Goal: Transaction & Acquisition: Book appointment/travel/reservation

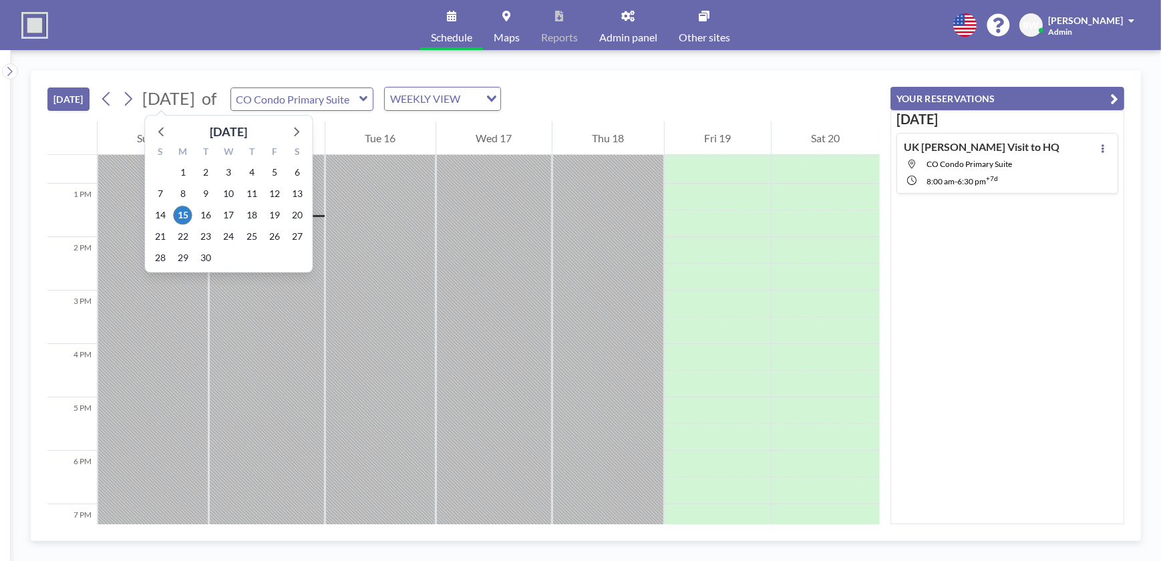
scroll to position [695, 0]
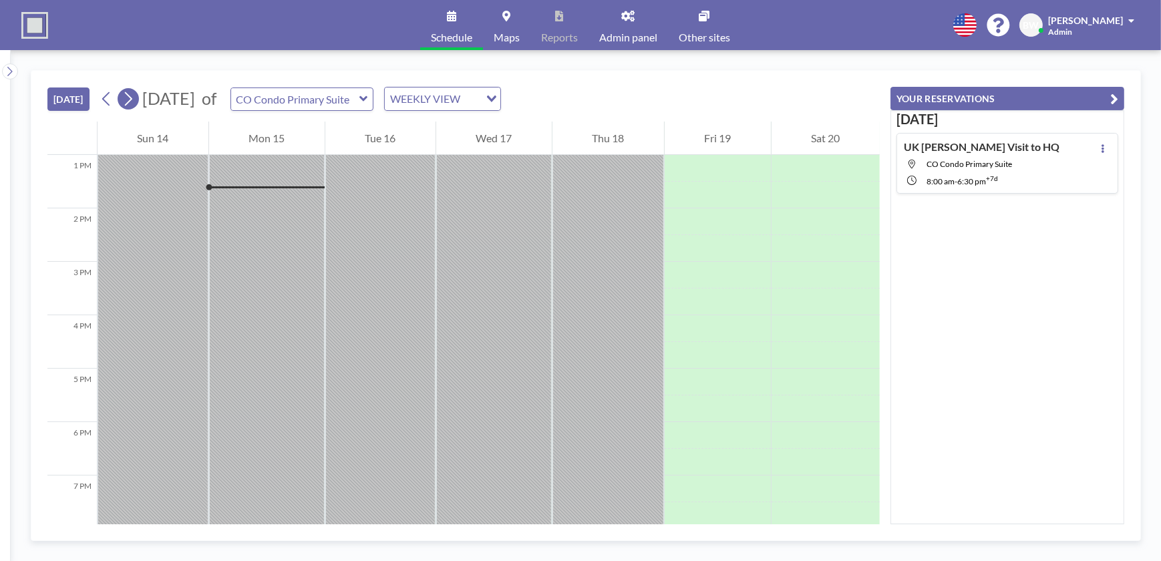
click at [129, 97] on icon at bounding box center [128, 99] width 13 height 20
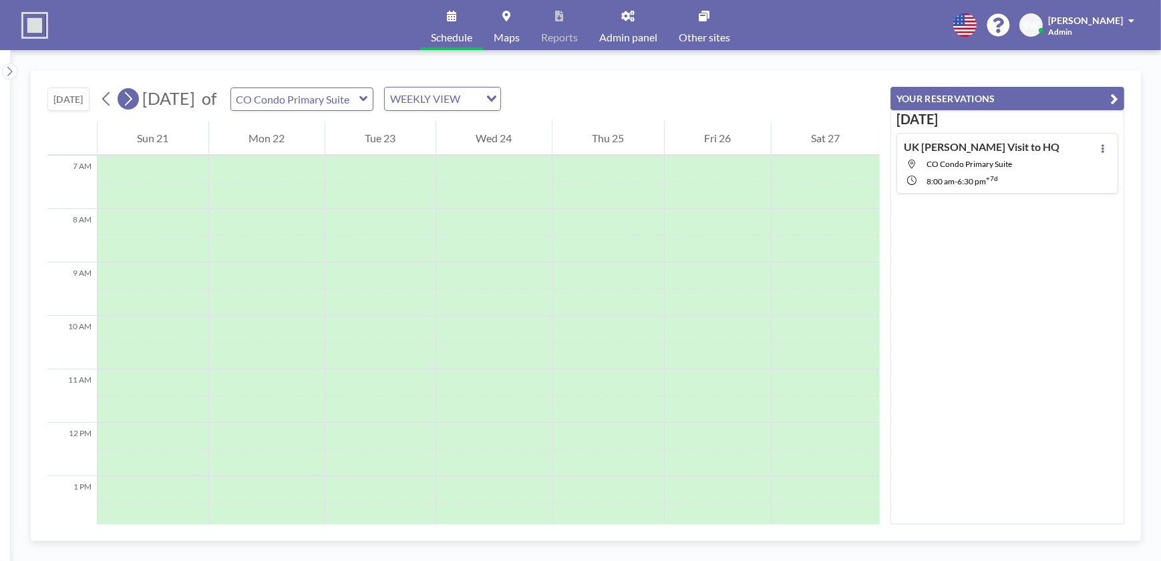
scroll to position [401, 0]
click at [129, 97] on icon at bounding box center [128, 99] width 13 height 20
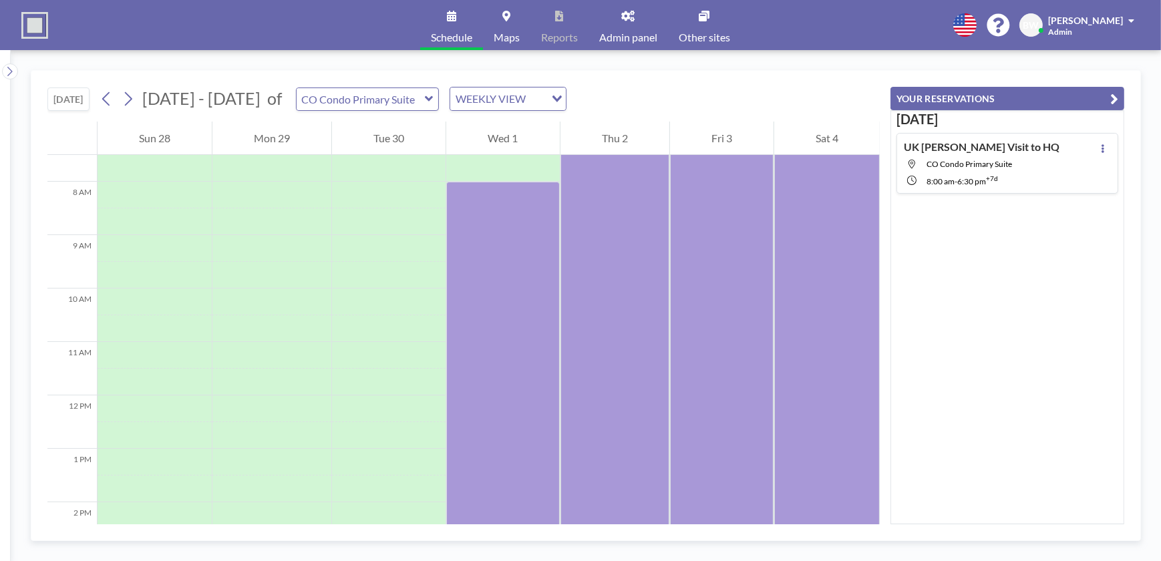
click at [425, 98] on icon at bounding box center [429, 98] width 8 height 5
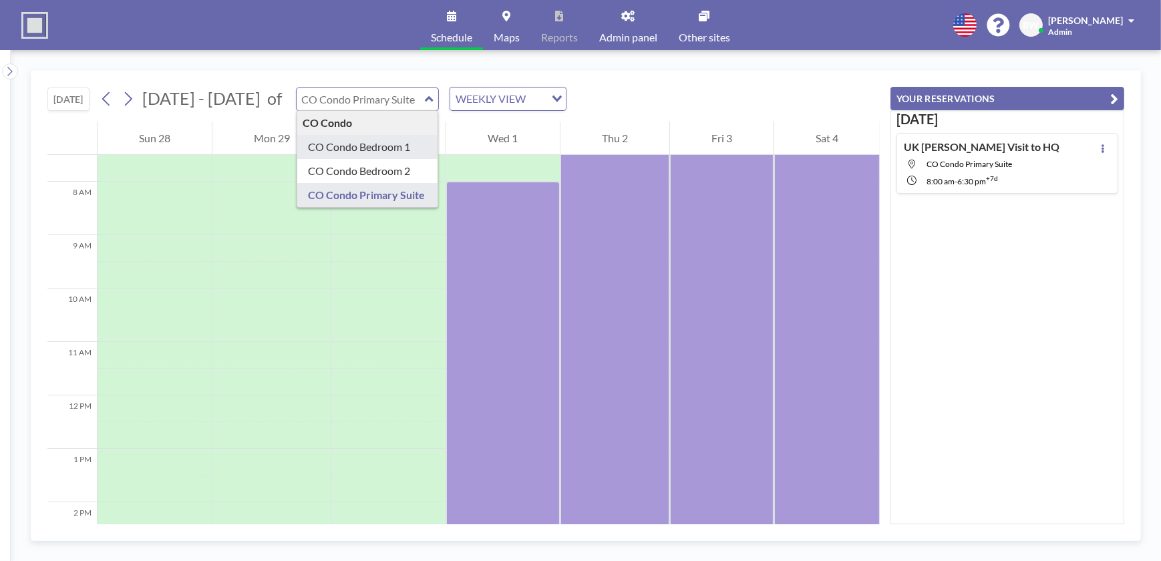
type input "CO Condo Bedroom 1"
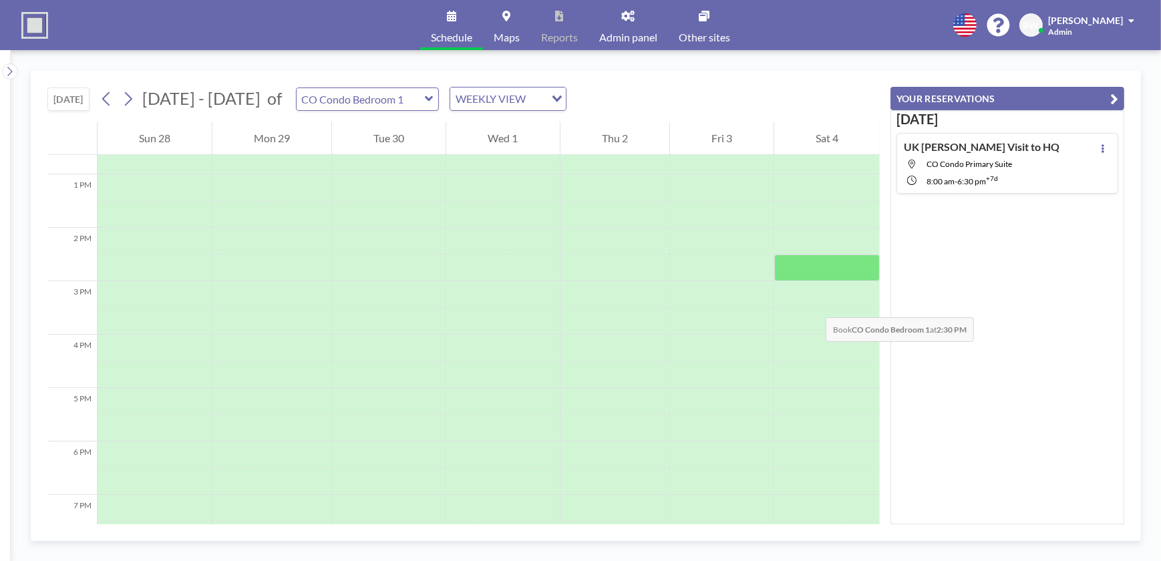
scroll to position [643, 0]
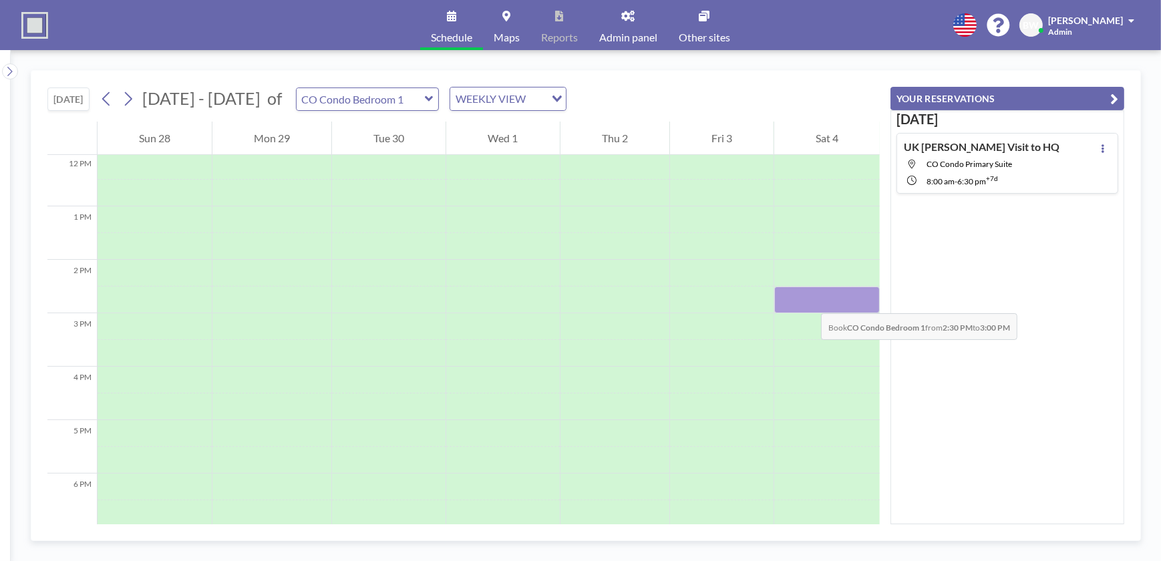
click at [808, 300] on div at bounding box center [827, 300] width 106 height 27
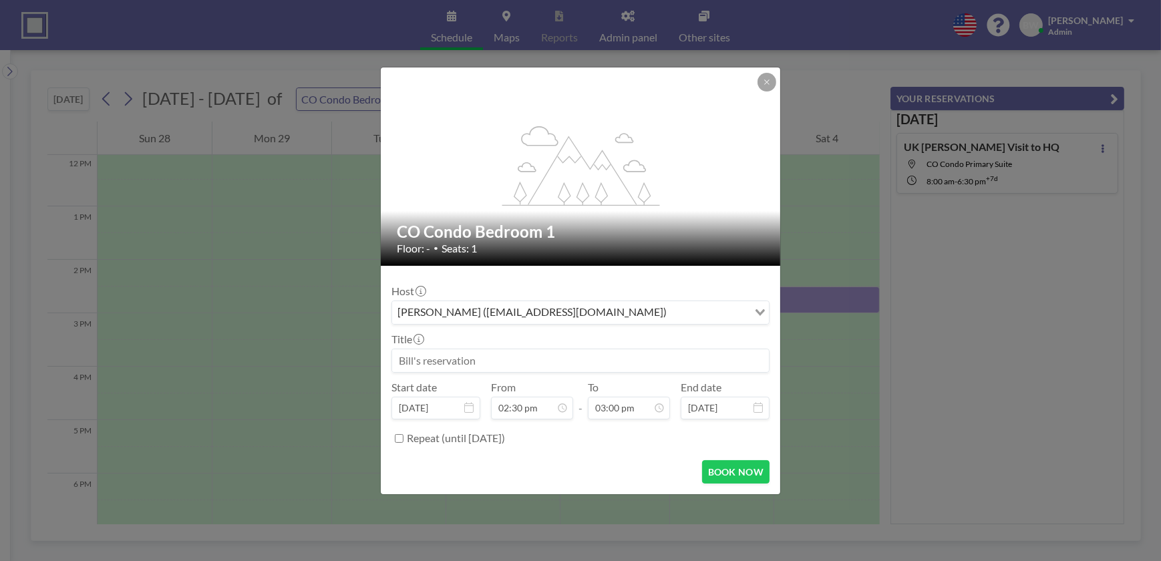
click at [493, 359] on input at bounding box center [580, 360] width 377 height 23
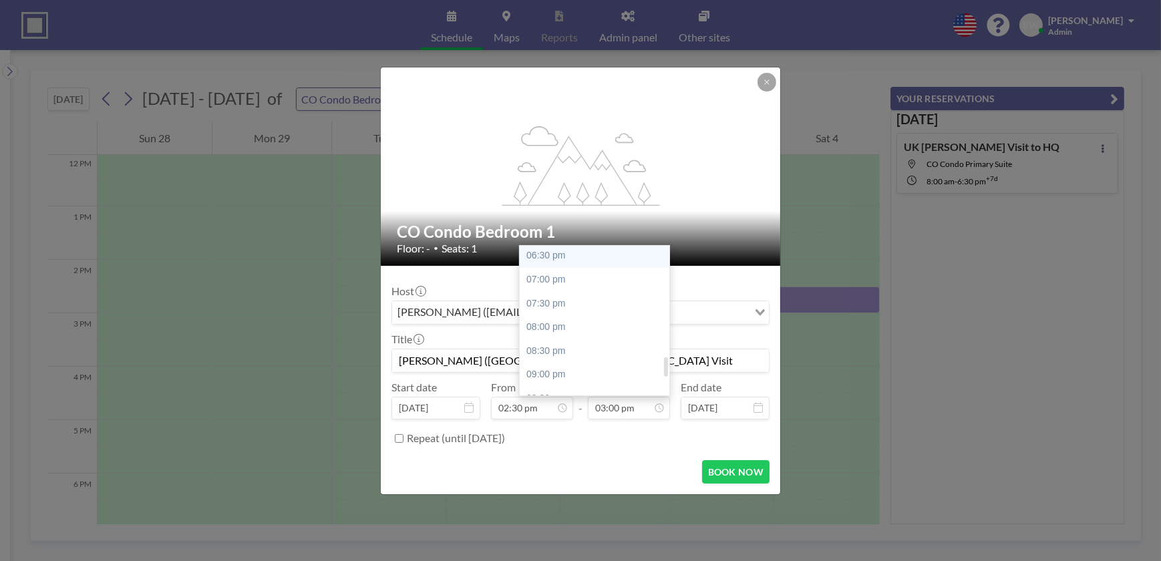
scroll to position [895, 0]
type input "[PERSON_NAME] ([GEOGRAPHIC_DATA]) [GEOGRAPHIC_DATA] Visit"
click at [561, 338] on div "08:30 pm" at bounding box center [598, 337] width 156 height 24
type input "08:30 pm"
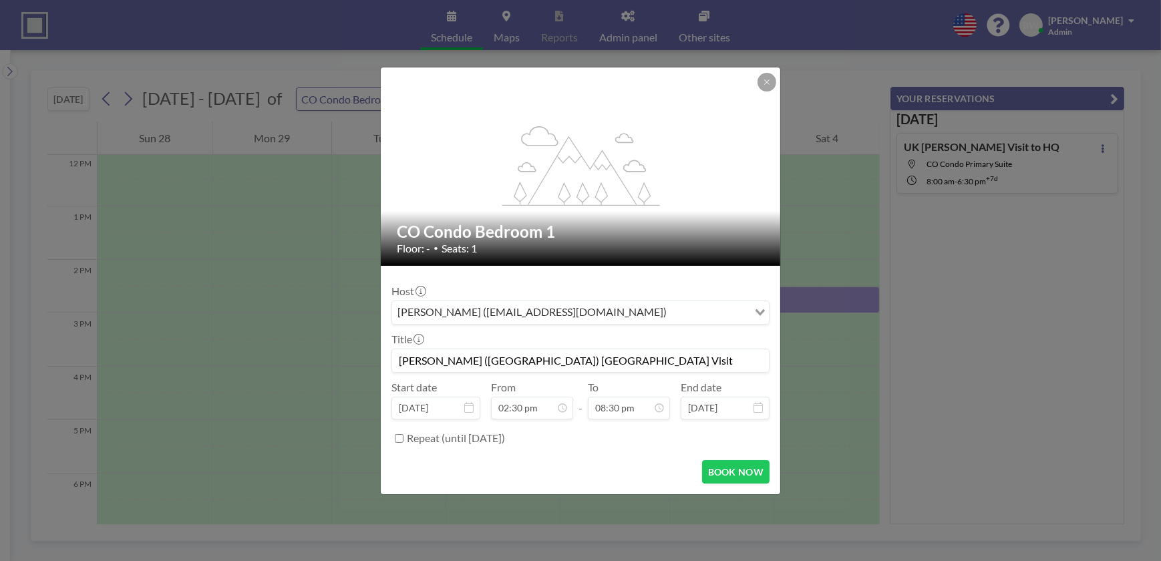
click at [759, 408] on icon at bounding box center [758, 407] width 9 height 11
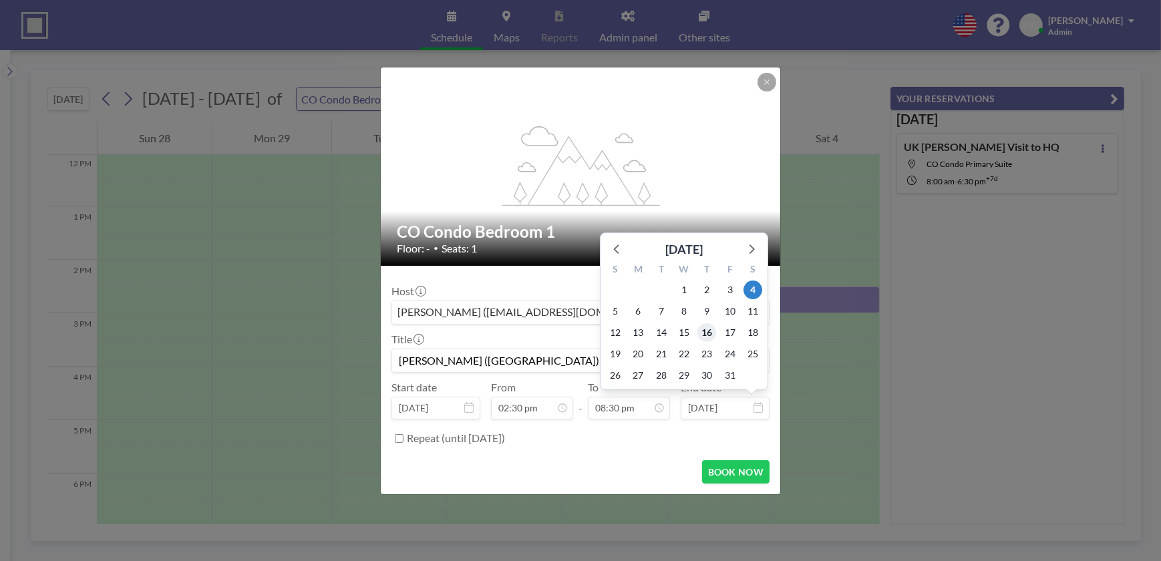
click at [707, 333] on span "16" at bounding box center [706, 332] width 19 height 19
type input "[DATE]"
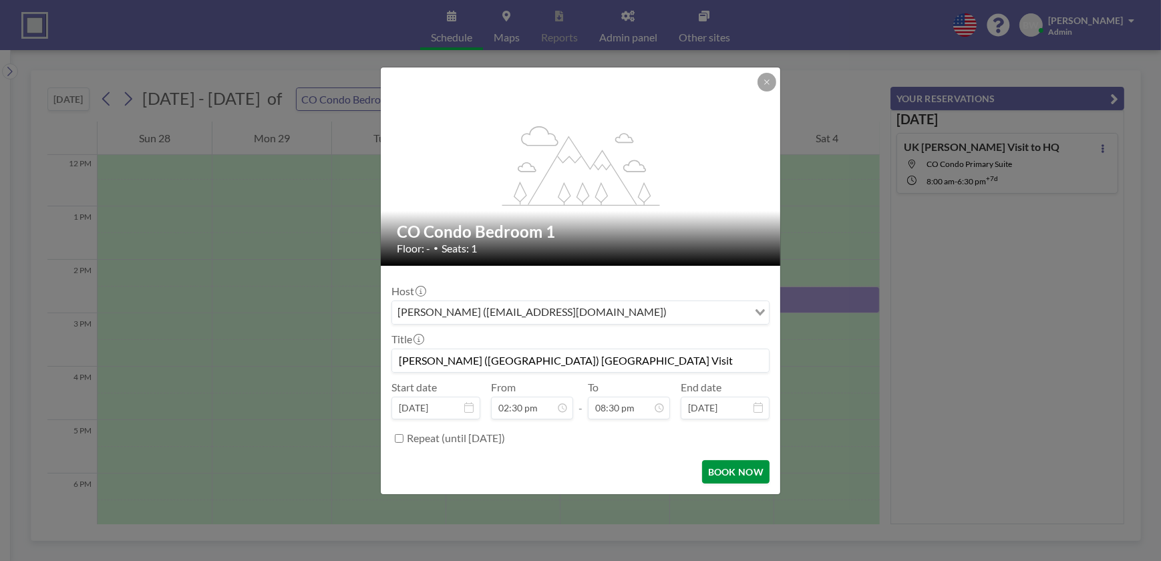
click at [724, 464] on button "BOOK NOW" at bounding box center [735, 471] width 67 height 23
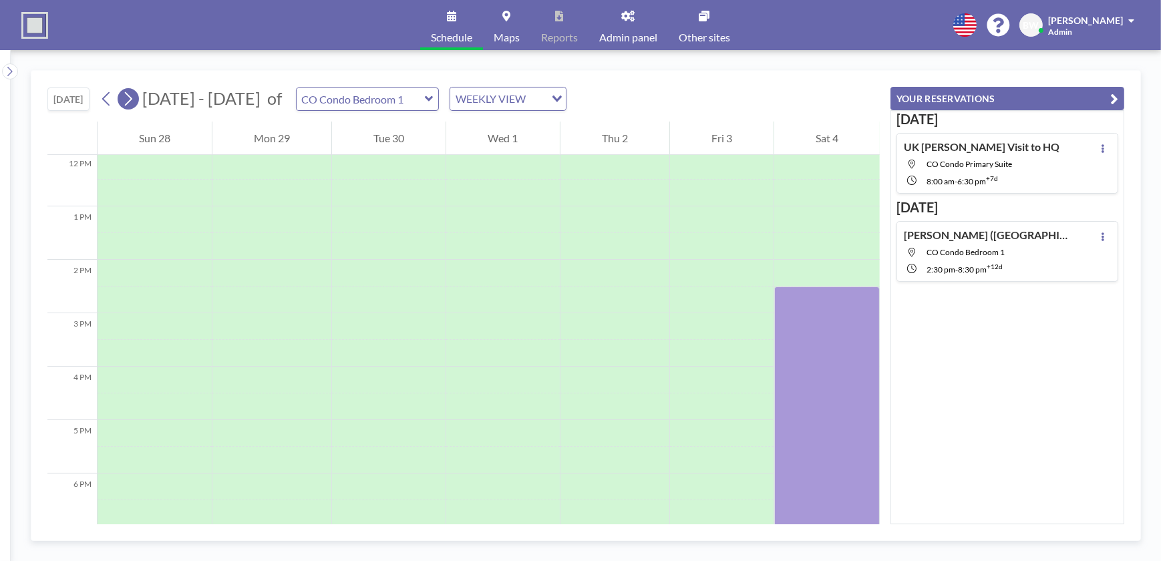
click at [130, 96] on icon at bounding box center [128, 99] width 7 height 14
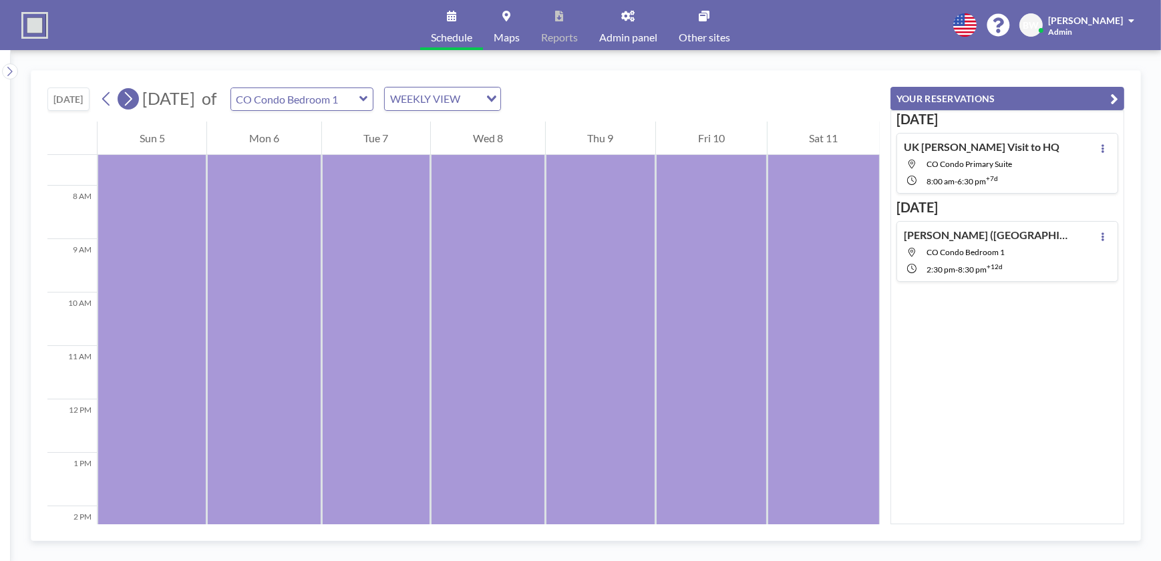
scroll to position [401, 0]
click at [127, 98] on icon at bounding box center [128, 99] width 13 height 20
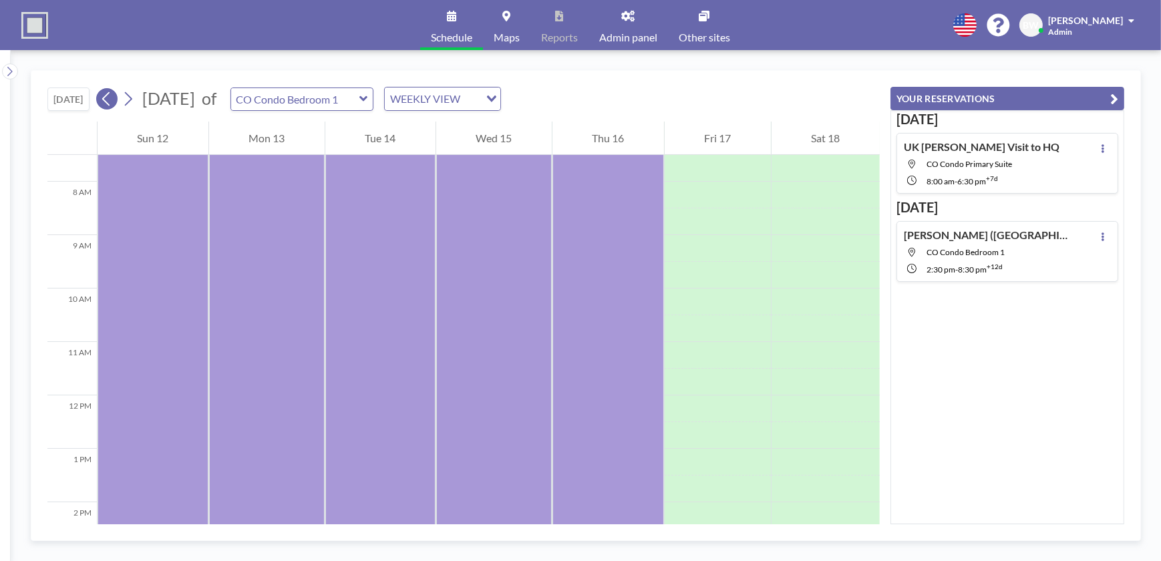
click at [108, 98] on icon at bounding box center [106, 99] width 13 height 20
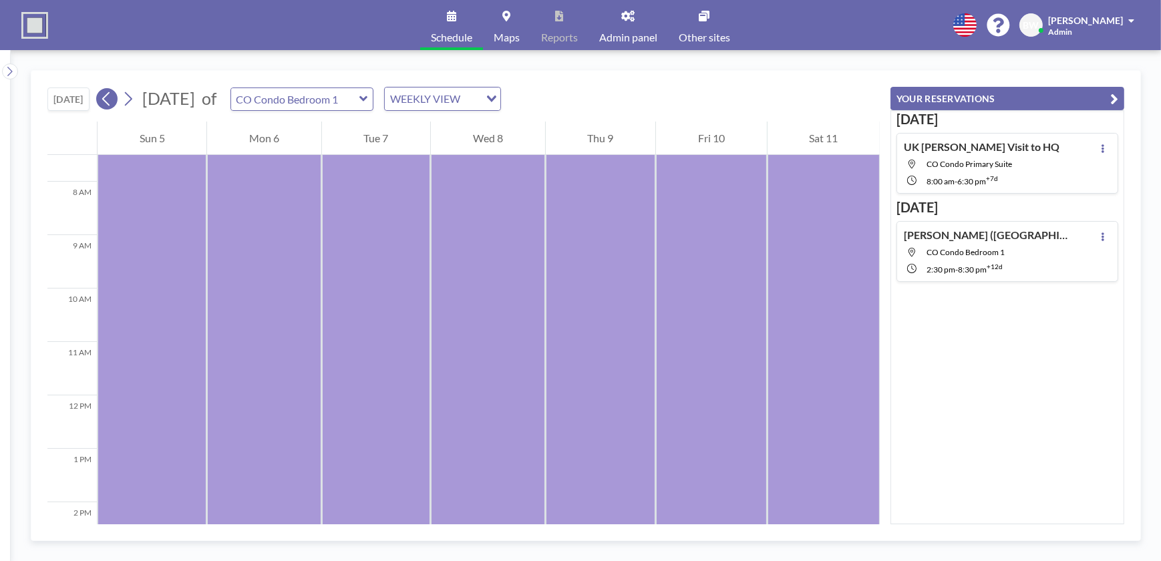
click at [108, 98] on icon at bounding box center [106, 99] width 13 height 20
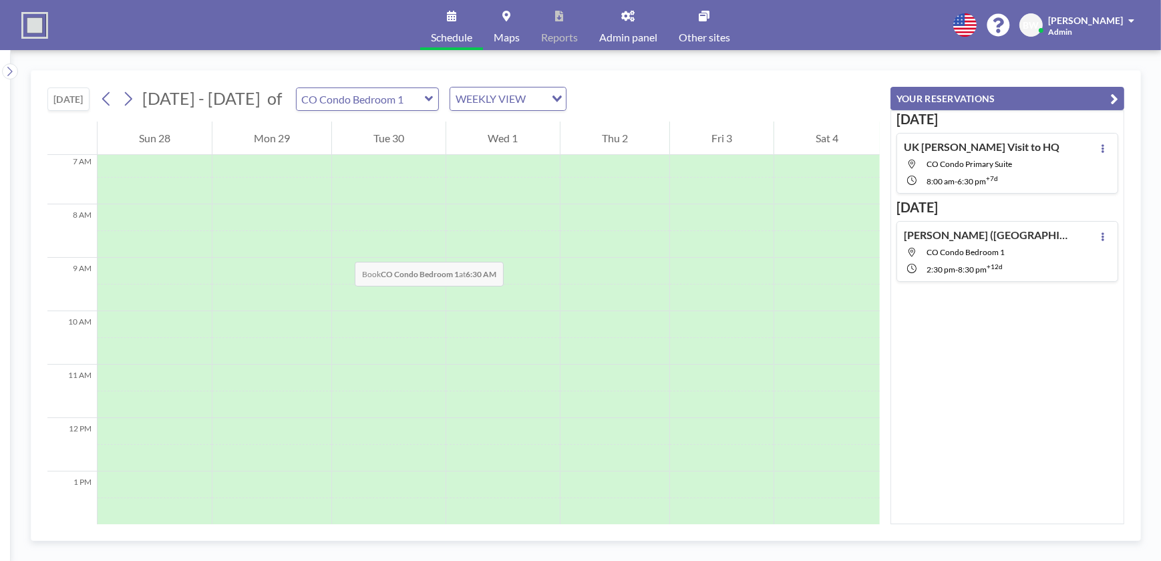
scroll to position [425, 0]
click at [425, 102] on icon at bounding box center [429, 98] width 9 height 13
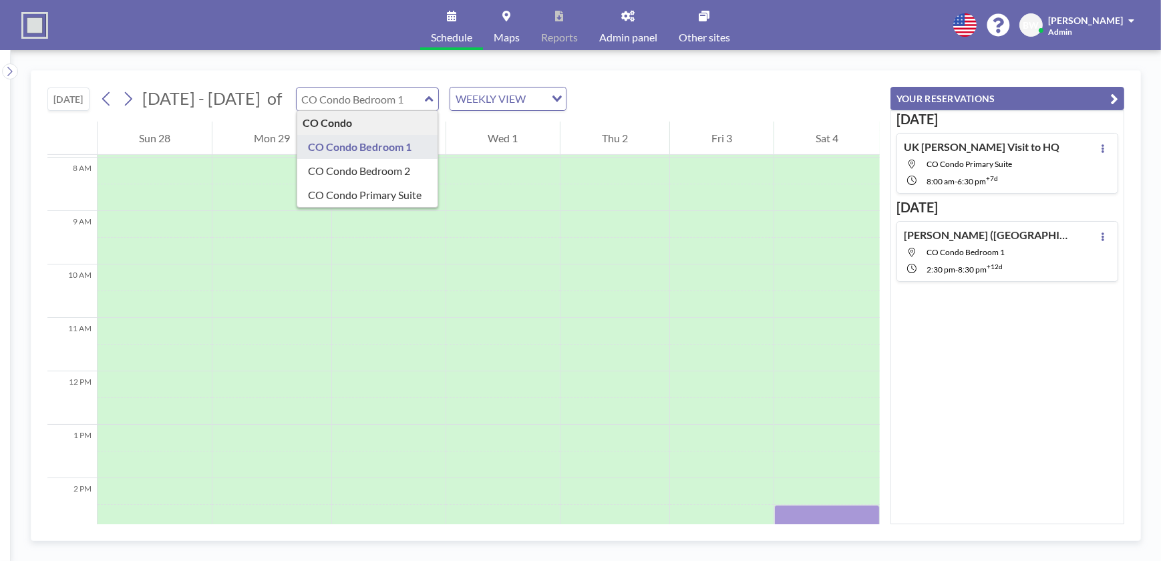
click at [336, 120] on div "CO Condo" at bounding box center [367, 123] width 141 height 24
click at [315, 120] on div "CO Condo" at bounding box center [367, 123] width 141 height 24
type input "CO Condo Primary Suite"
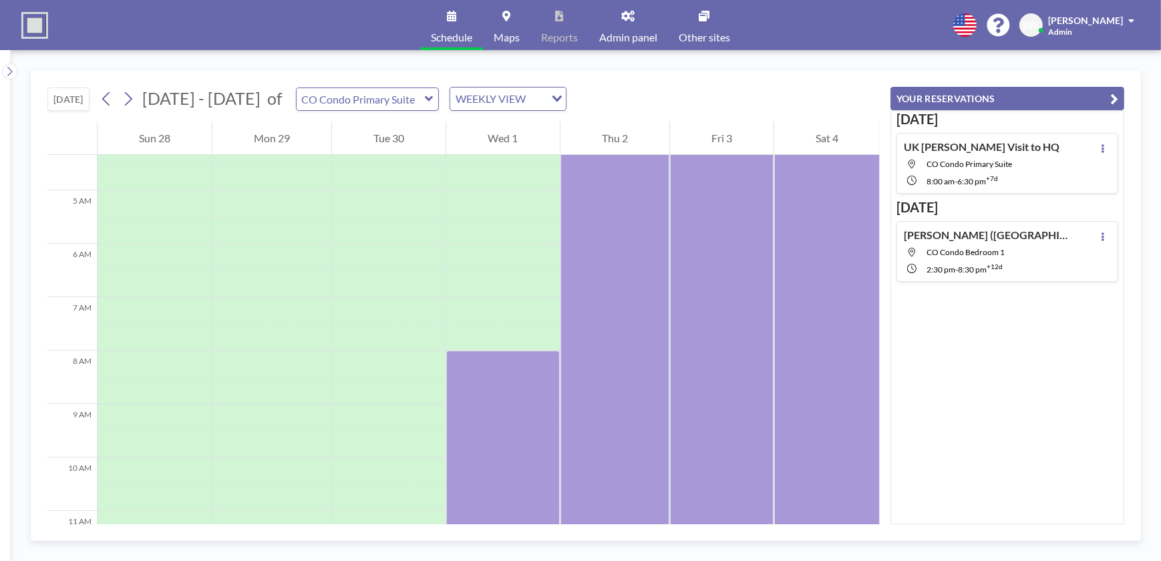
scroll to position [401, 0]
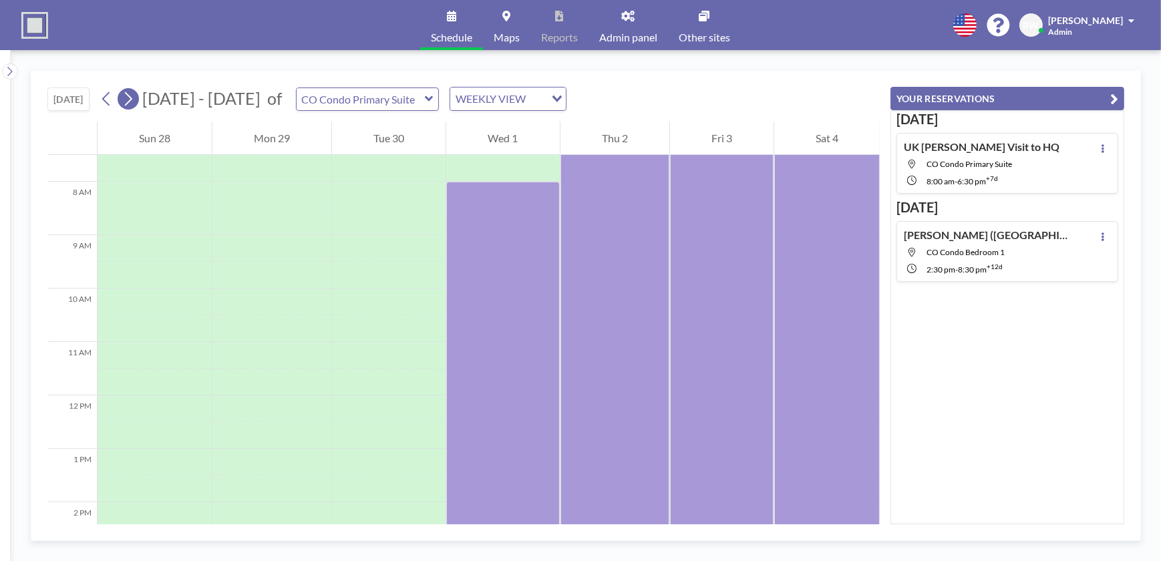
click at [134, 100] on icon at bounding box center [128, 99] width 13 height 20
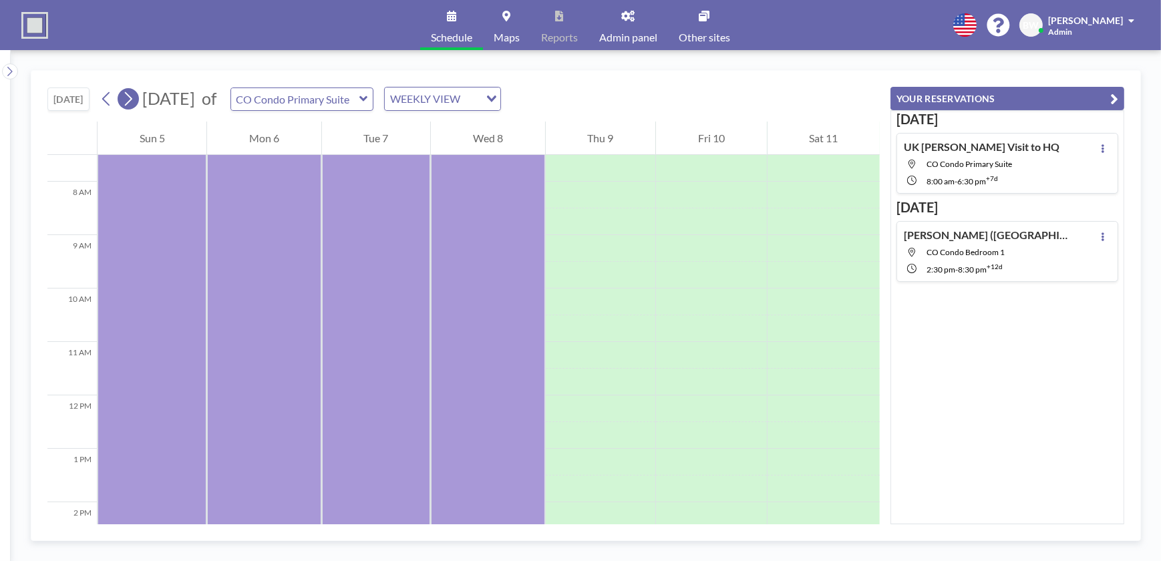
click at [134, 100] on icon at bounding box center [128, 99] width 13 height 20
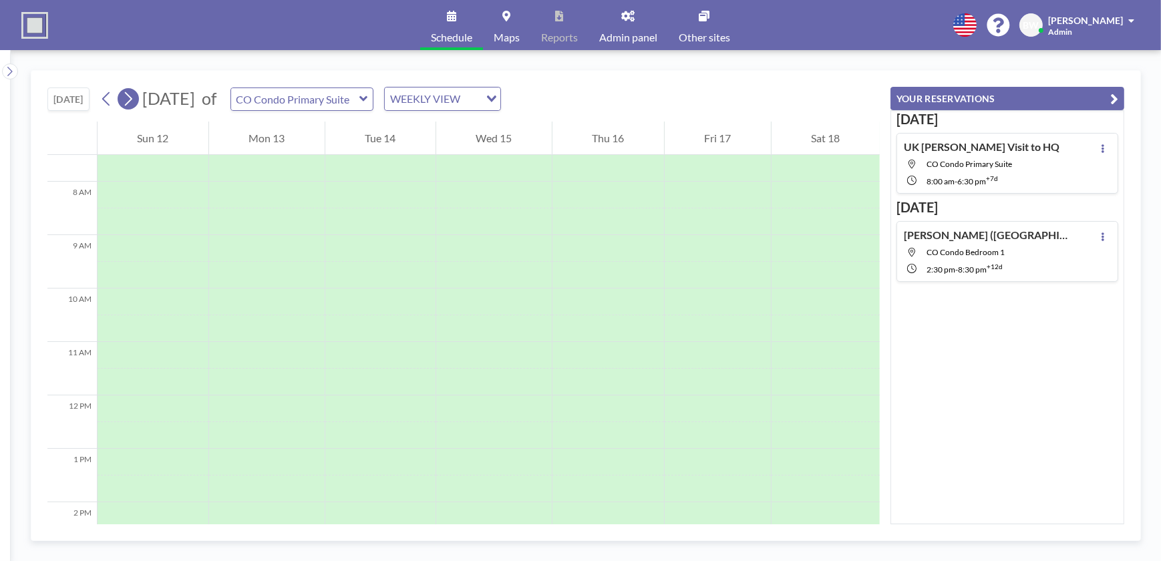
click at [134, 100] on icon at bounding box center [128, 99] width 13 height 20
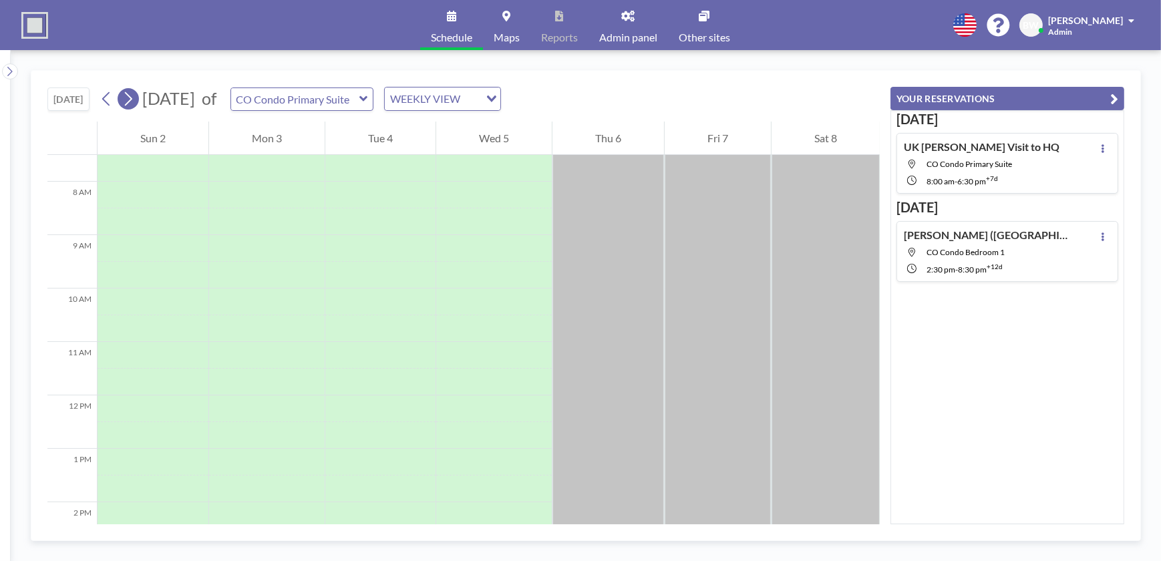
click at [134, 100] on icon at bounding box center [128, 99] width 13 height 20
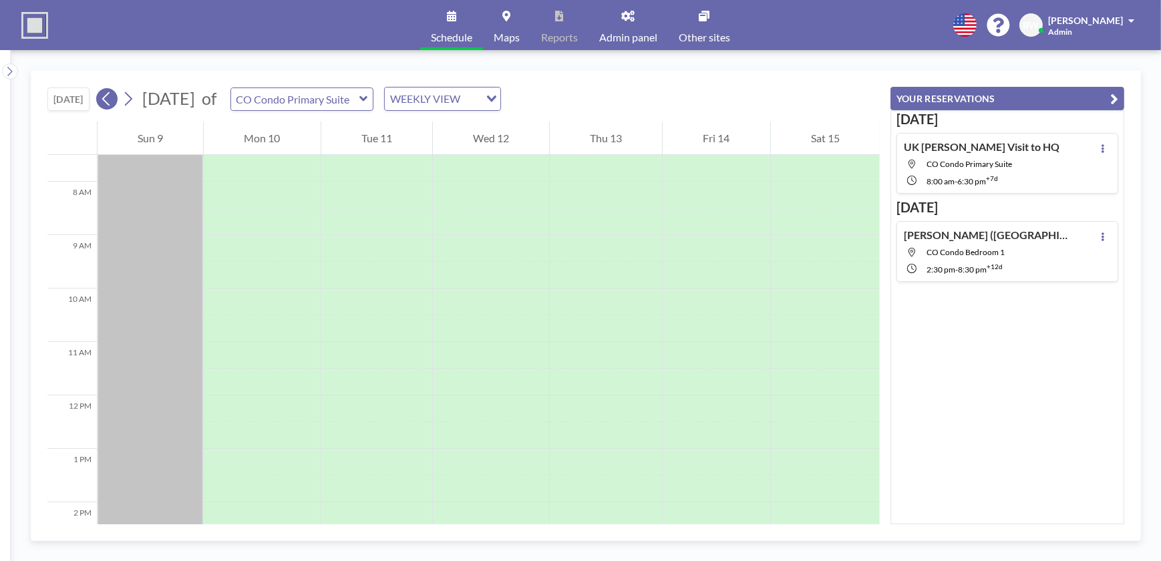
click at [104, 96] on icon at bounding box center [106, 99] width 13 height 20
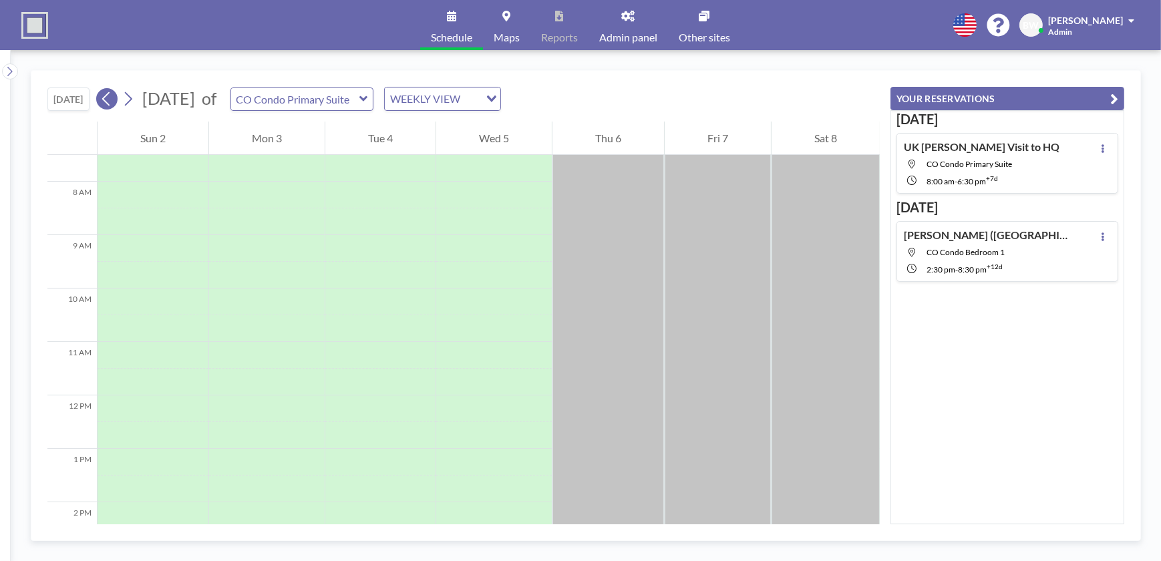
click at [104, 96] on icon at bounding box center [106, 99] width 13 height 20
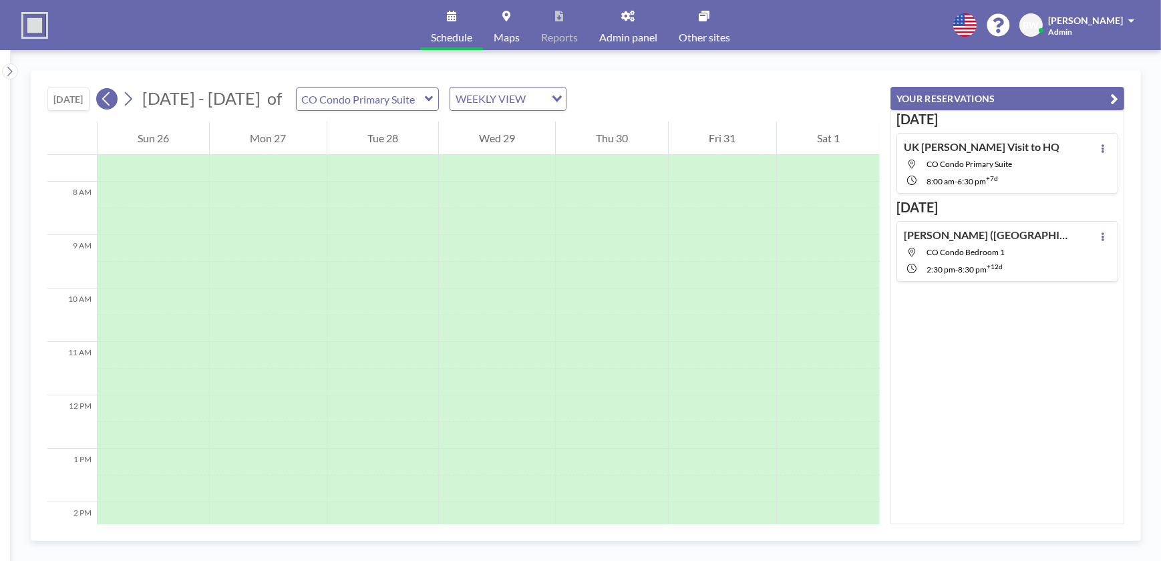
click at [104, 96] on icon at bounding box center [106, 99] width 13 height 20
